Goal: Task Accomplishment & Management: Use online tool/utility

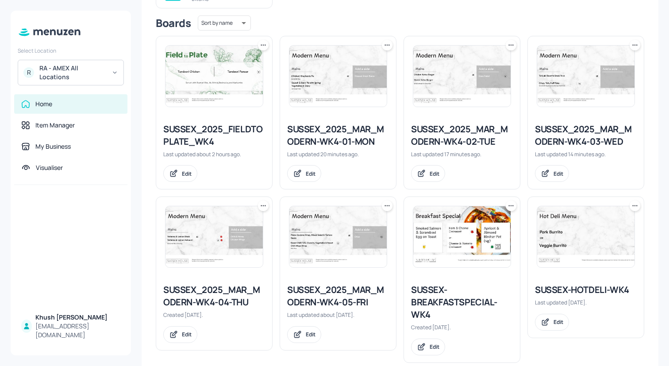
scroll to position [302, 0]
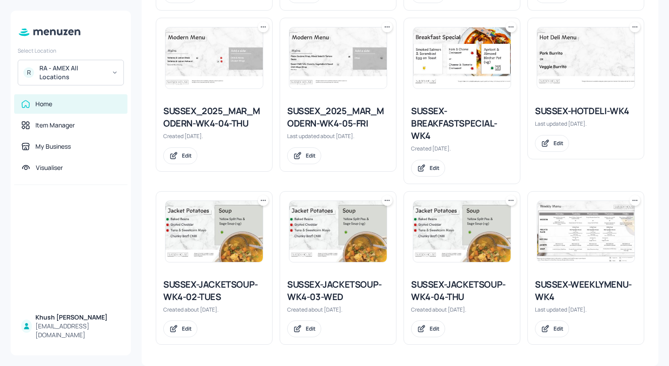
click at [213, 285] on div "SUSSEX-JACKETSOUP-WK4-02-TUES" at bounding box center [214, 291] width 102 height 25
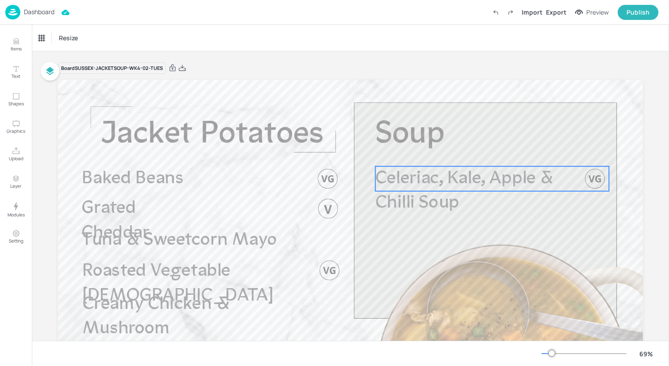
click at [433, 181] on span "Celeriac, Kale, Apple & Chilli Soup" at bounding box center [464, 191] width 178 height 43
click at [94, 38] on div "Celeriac, Kale, Apple & Chilli Soup" at bounding box center [76, 38] width 74 height 8
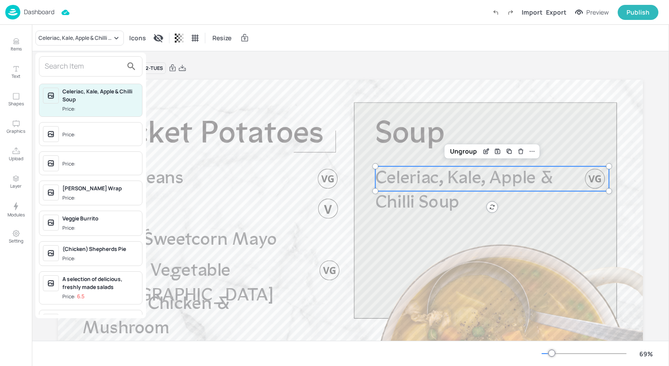
click at [97, 59] on input "text" at bounding box center [84, 66] width 78 height 14
type input "C"
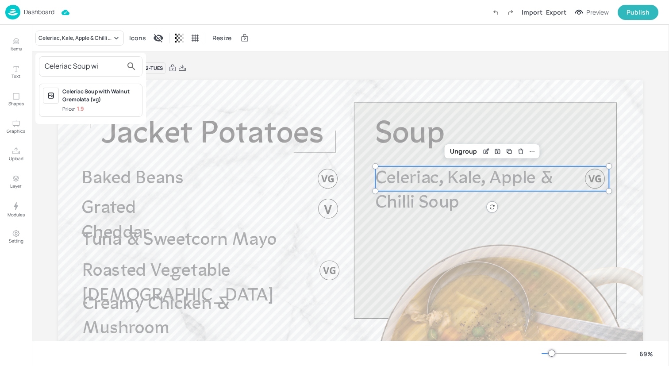
type input "Celeriac Soup wi"
click at [108, 103] on div "Celeriac Soup with Walnut Gremolata (vg)" at bounding box center [100, 96] width 76 height 16
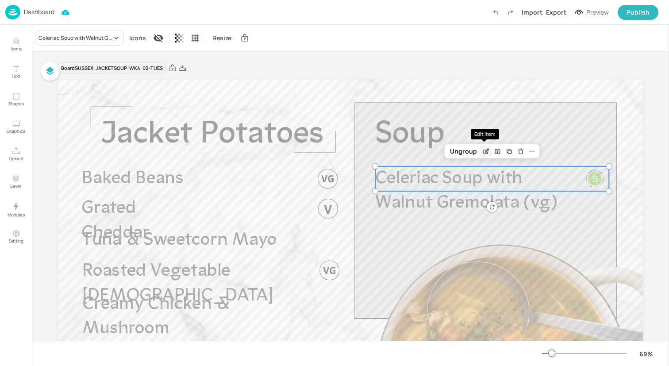
click at [487, 150] on icon "Edit Item" at bounding box center [487, 149] width 1 height 1
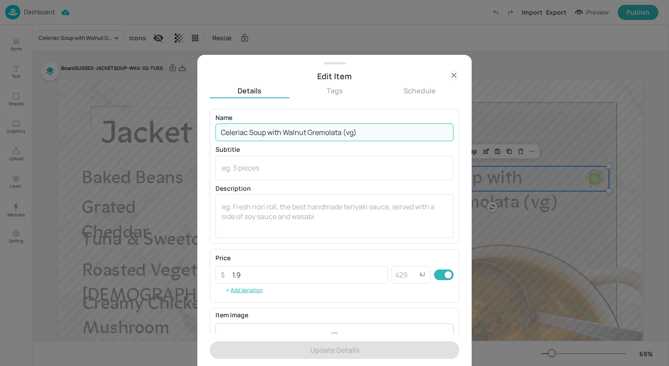
click at [371, 141] on input "Celeriac Soup with Walnut Gremolata (vg)" at bounding box center [335, 133] width 238 height 18
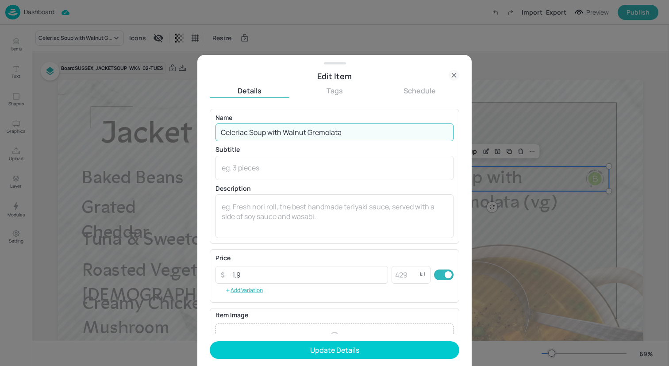
scroll to position [103, 0]
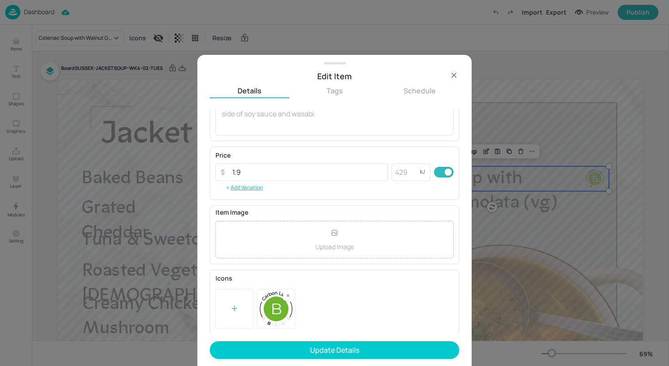
type input "Celeriac Soup with Walnut Gremolata"
click at [241, 307] on div at bounding box center [235, 309] width 38 height 40
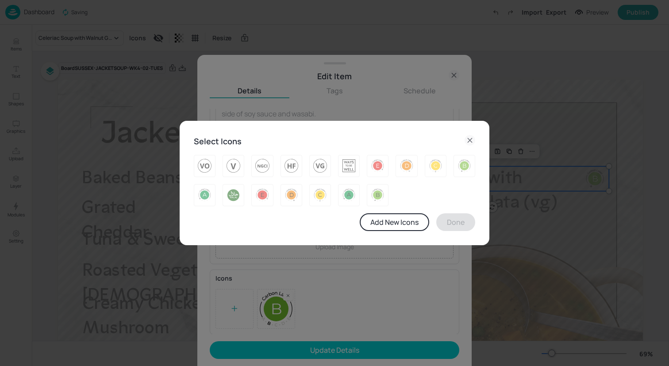
drag, startPoint x: 323, startPoint y: 171, endPoint x: 365, endPoint y: 198, distance: 50.0
click at [323, 171] on img at bounding box center [320, 166] width 14 height 14
click at [455, 218] on button "Done" at bounding box center [456, 222] width 39 height 18
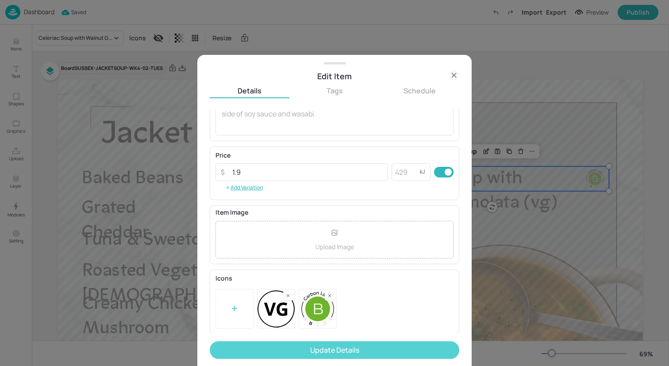
click at [396, 354] on button "Update Details" at bounding box center [335, 350] width 250 height 18
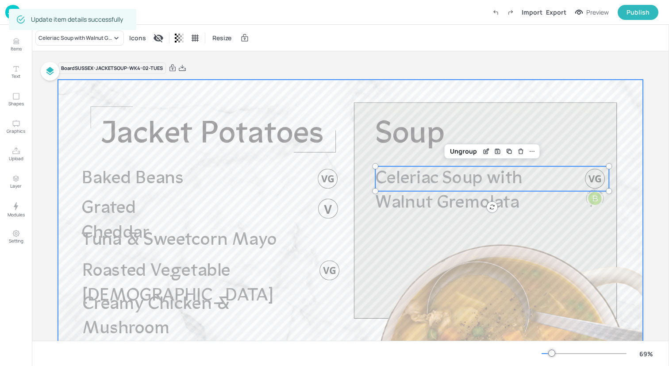
click at [366, 262] on div at bounding box center [350, 244] width 585 height 329
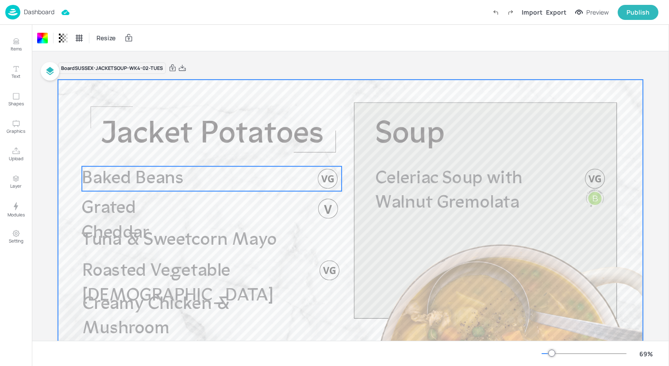
click at [183, 165] on div at bounding box center [350, 244] width 585 height 329
click at [186, 177] on p "Baked Beans" at bounding box center [145, 178] width 127 height 25
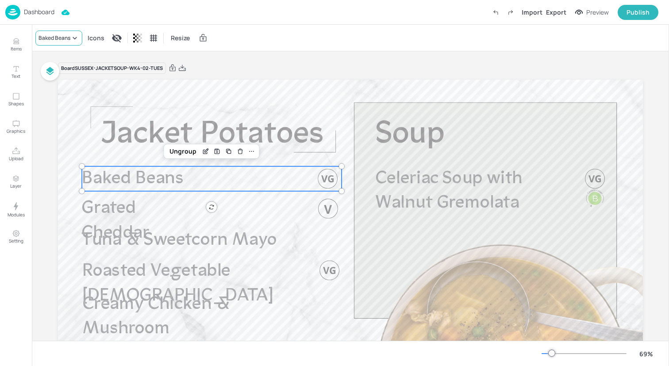
click at [59, 42] on div "Baked Beans" at bounding box center [58, 38] width 47 height 15
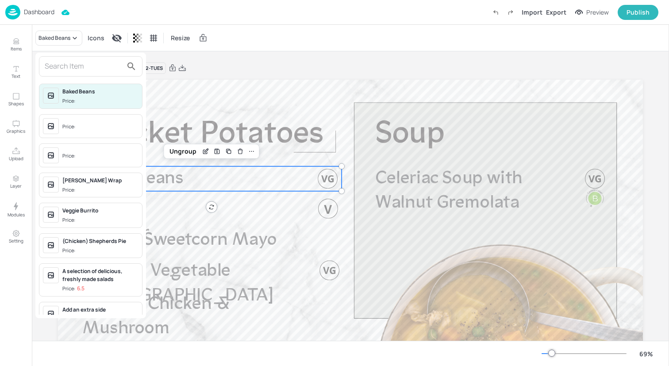
click at [63, 66] on input "text" at bounding box center [84, 66] width 78 height 14
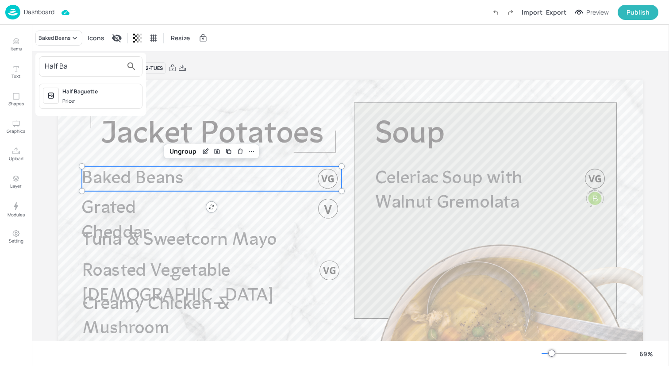
type input "Half Ba"
click at [81, 97] on span "Price:" at bounding box center [100, 101] width 76 height 8
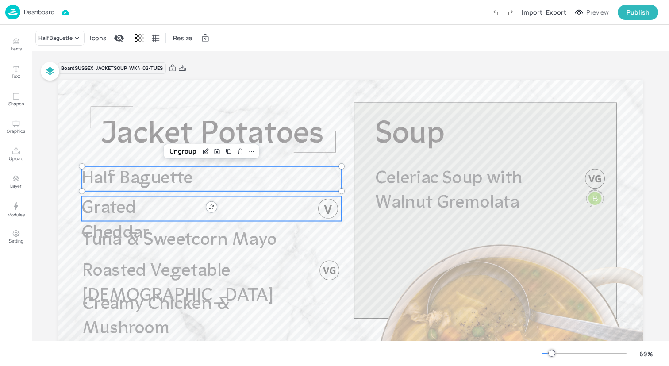
click at [143, 203] on span "Grated Cheddar" at bounding box center [115, 221] width 68 height 43
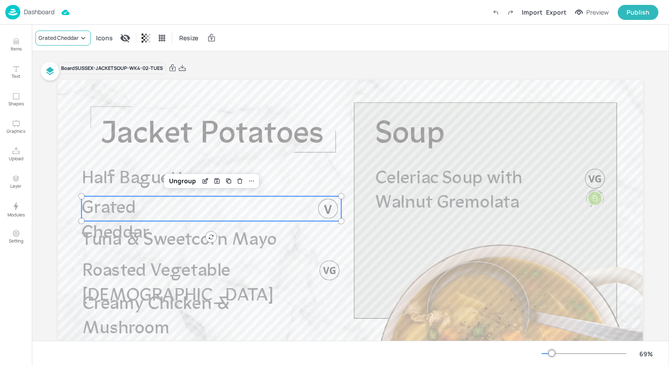
click at [85, 41] on icon at bounding box center [83, 38] width 9 height 9
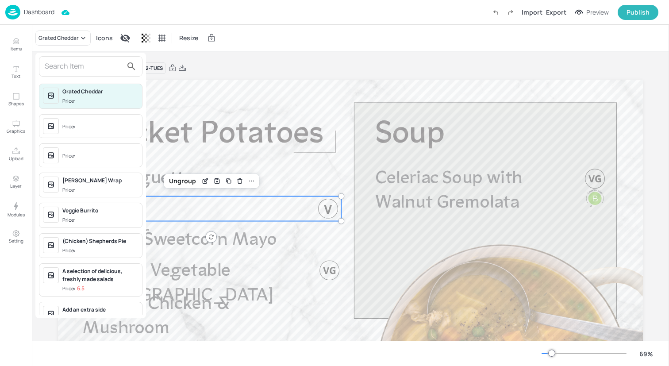
click at [93, 74] on div at bounding box center [91, 66] width 104 height 20
click at [93, 70] on input "text" at bounding box center [84, 66] width 78 height 14
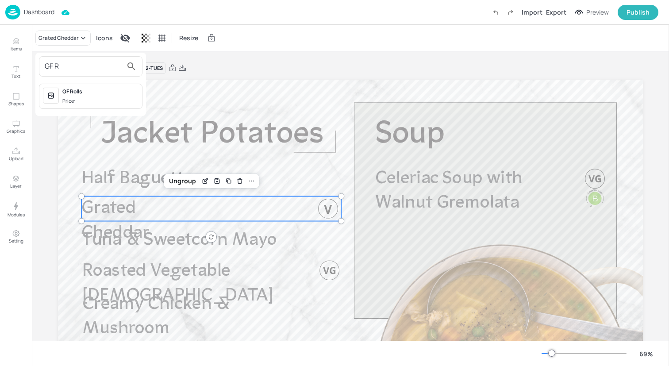
type input "GF R"
click at [112, 101] on span "Price:" at bounding box center [100, 101] width 76 height 8
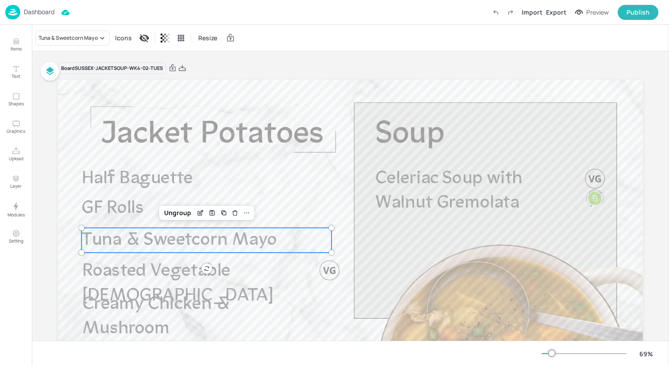
click at [157, 236] on span "Tuna & Sweetcorn Mayo" at bounding box center [179, 240] width 196 height 18
click at [101, 35] on icon at bounding box center [102, 38] width 9 height 9
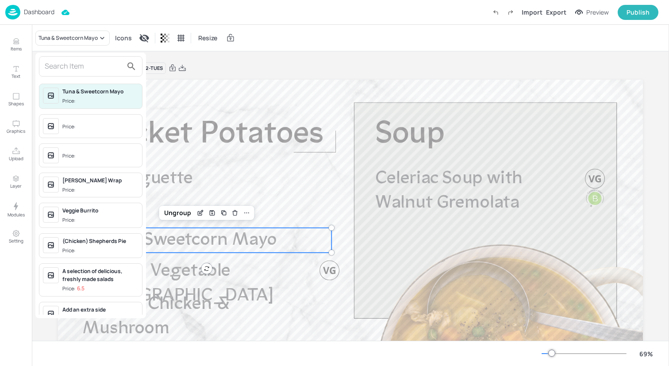
click at [101, 73] on input "text" at bounding box center [84, 66] width 78 height 14
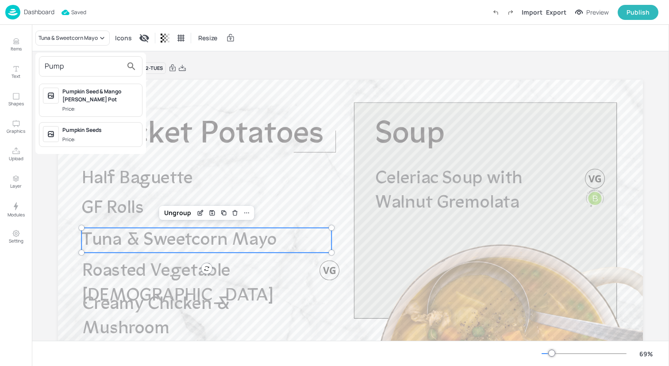
type input "Pump"
click at [115, 130] on div "Pumpkin Seeds" at bounding box center [100, 130] width 76 height 8
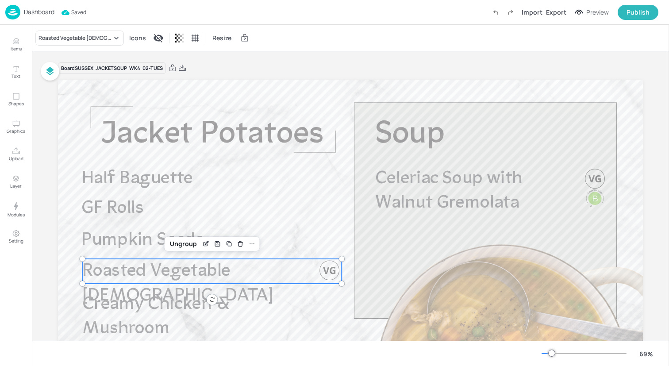
click at [184, 264] on span "Roasted Vegetable [DEMOGRAPHIC_DATA]" at bounding box center [177, 284] width 191 height 43
click at [98, 34] on div "Roasted Vegetable [DEMOGRAPHIC_DATA]" at bounding box center [76, 38] width 74 height 8
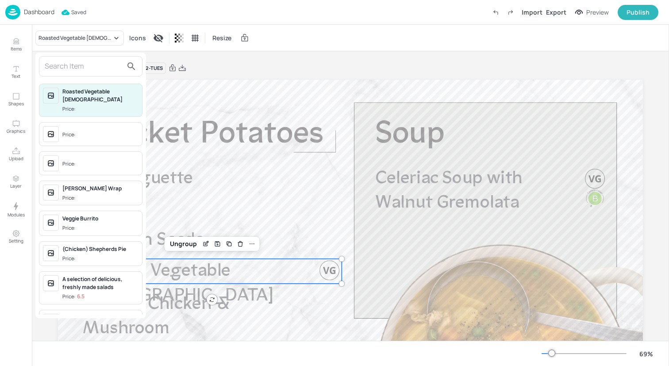
click at [97, 68] on input "text" at bounding box center [84, 66] width 78 height 14
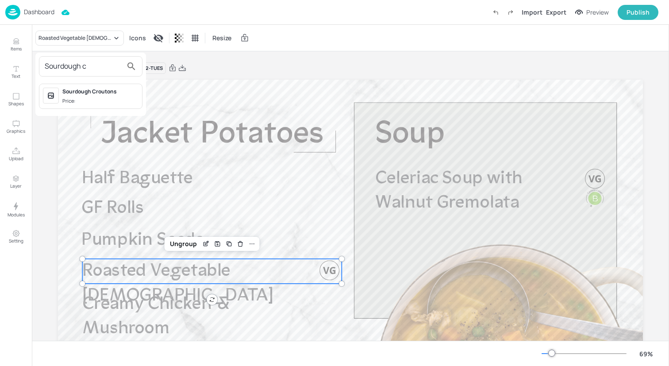
type input "Sourdough c"
click at [101, 90] on div "Sourdough Croutons" at bounding box center [100, 92] width 76 height 8
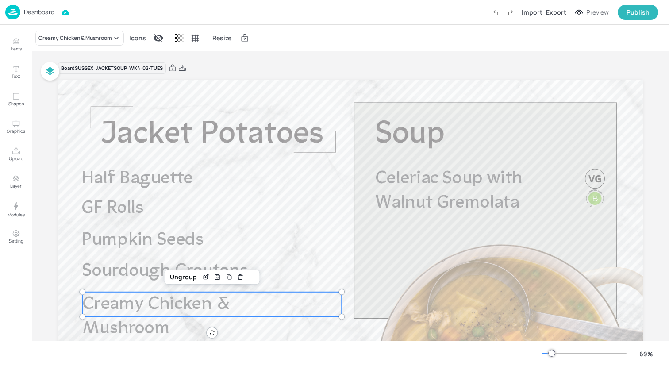
click at [141, 295] on span "Creamy Chicken & Mushroom" at bounding box center [155, 316] width 147 height 43
click at [112, 33] on div "Creamy Chicken & Mushroom" at bounding box center [79, 38] width 89 height 15
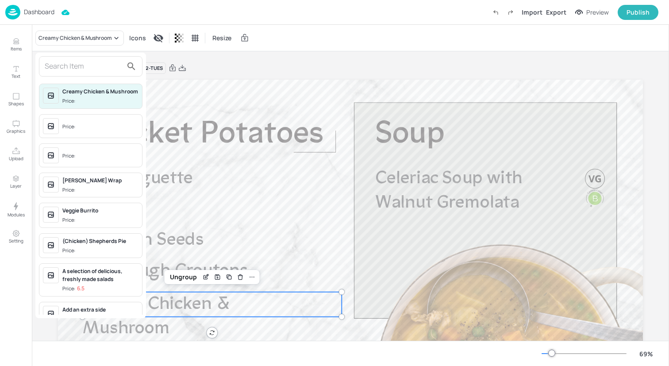
click at [108, 65] on input "text" at bounding box center [84, 66] width 78 height 14
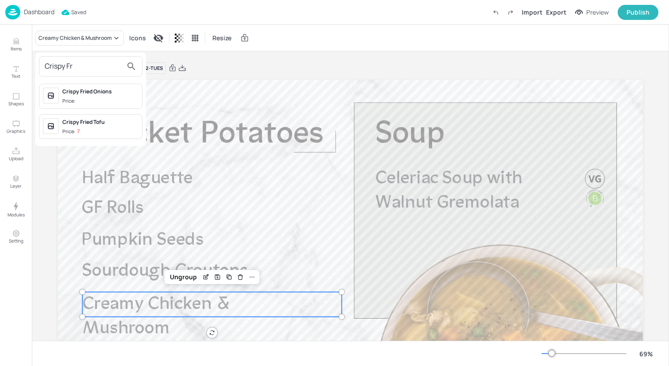
type input "Crispy Fr"
click at [122, 94] on div "Crispy Fried Onions" at bounding box center [100, 92] width 76 height 8
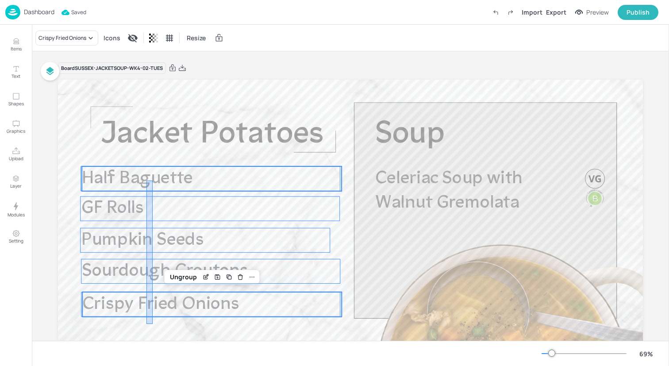
drag, startPoint x: 147, startPoint y: 325, endPoint x: 153, endPoint y: 181, distance: 144.0
click at [153, 80] on div "Celeriac Soup with Walnut Gremolata Half Baguette GF Rolls Pumpkin Seeds Sourdo…" at bounding box center [350, 80] width 585 height 0
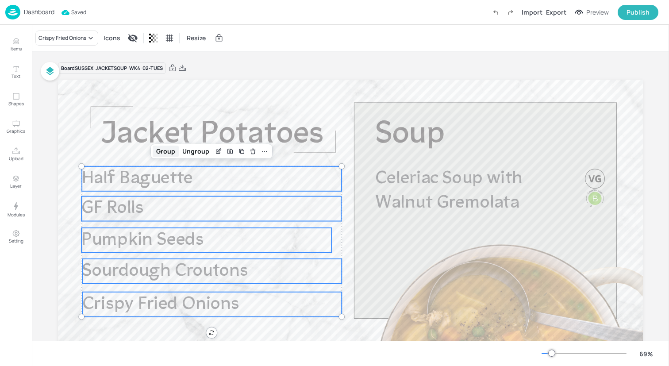
click at [170, 155] on div "Group" at bounding box center [166, 152] width 26 height 12
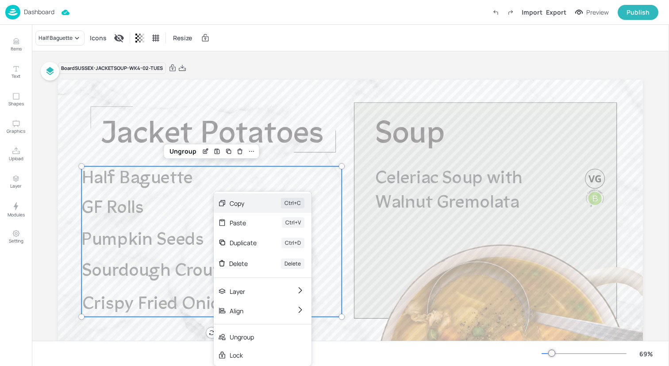
click at [228, 205] on div "Copy Ctrl+C" at bounding box center [263, 202] width 98 height 19
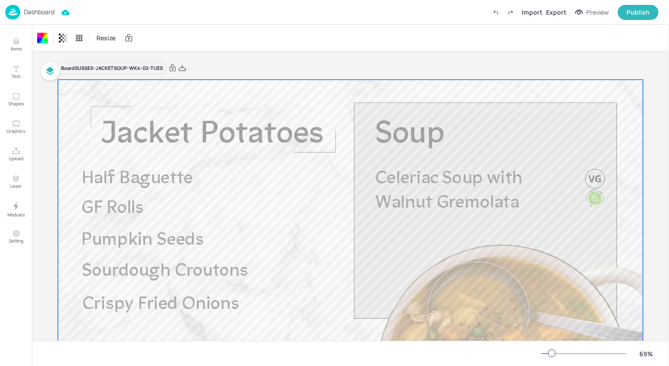
click at [14, 15] on img at bounding box center [12, 12] width 15 height 15
